Goal: Information Seeking & Learning: Find specific page/section

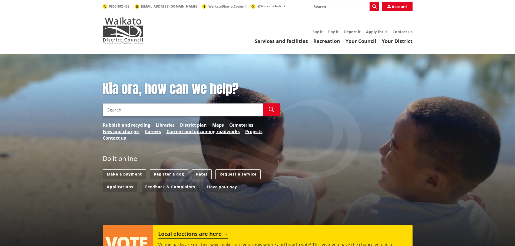
click at [187, 109] on input "Search" at bounding box center [183, 110] width 160 height 13
type input "rates resolution"
click at [270, 109] on icon "button" at bounding box center [271, 109] width 5 height 5
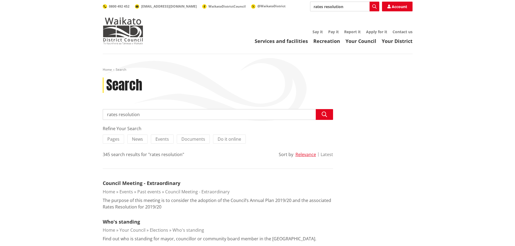
click at [328, 155] on button "Latest" at bounding box center [327, 154] width 12 height 5
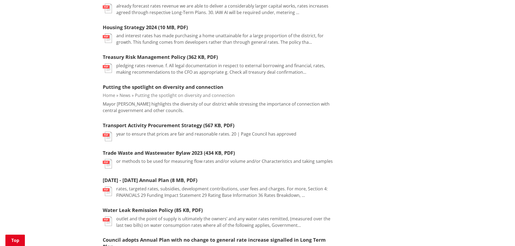
scroll to position [216, 0]
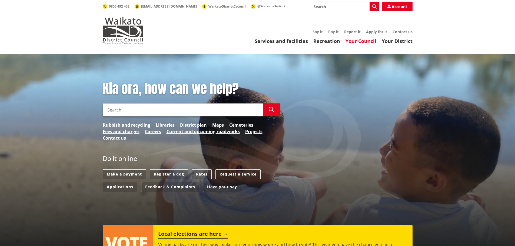
click at [366, 41] on link "Your Council" at bounding box center [360, 41] width 31 height 6
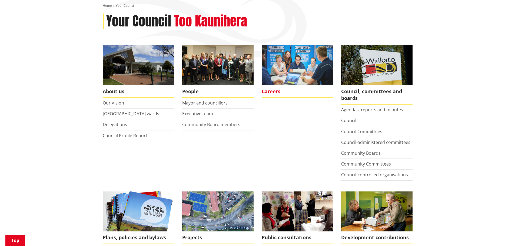
scroll to position [81, 0]
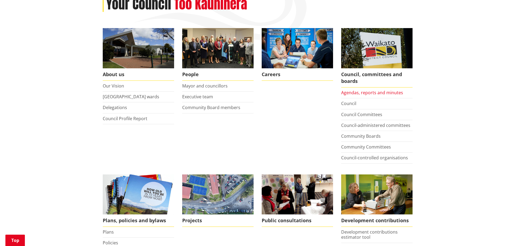
click at [369, 94] on link "Agendas, reports and minutes" at bounding box center [372, 93] width 62 height 6
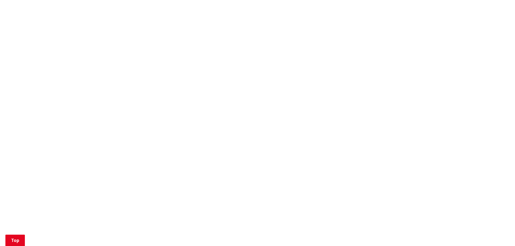
scroll to position [514, 0]
